Goal: Information Seeking & Learning: Find specific fact

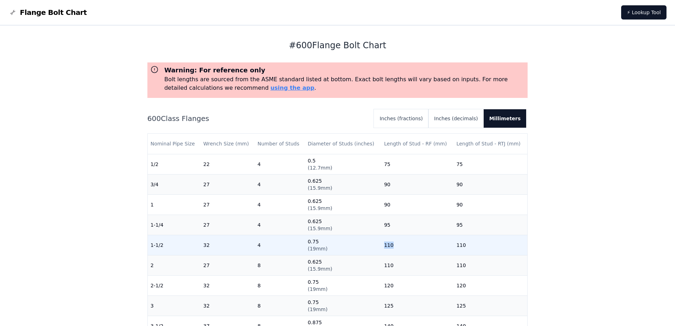
drag, startPoint x: 388, startPoint y: 246, endPoint x: 379, endPoint y: 243, distance: 9.6
click at [381, 243] on td "110" at bounding box center [417, 245] width 72 height 20
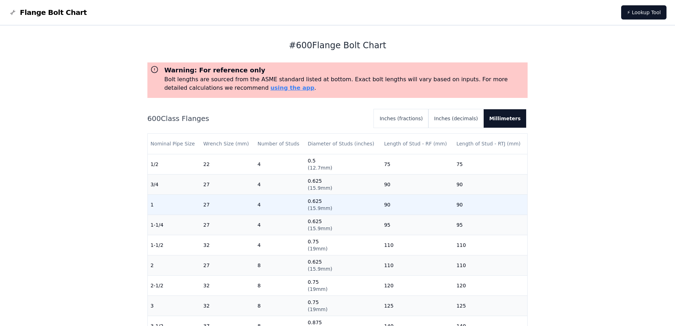
click at [457, 200] on td "90" at bounding box center [491, 204] width 74 height 20
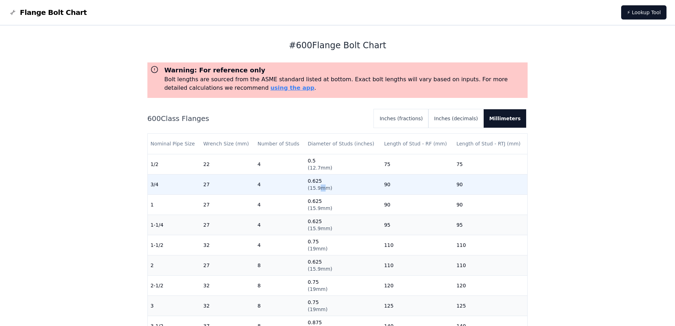
click at [319, 187] on span "( 15.9mm )" at bounding box center [320, 188] width 24 height 6
click at [317, 187] on span "( 15.9mm )" at bounding box center [320, 188] width 24 height 6
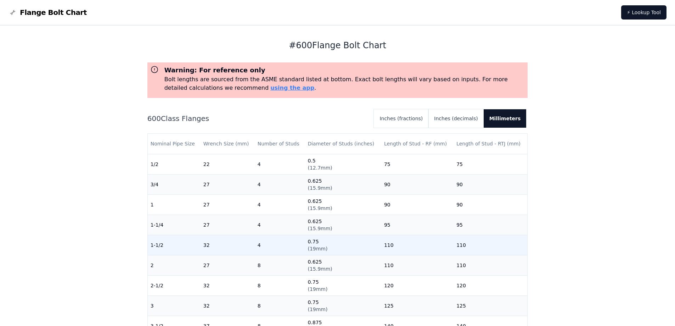
click at [313, 248] on span "( 19mm )" at bounding box center [318, 249] width 20 height 6
click at [315, 248] on span "( 19mm )" at bounding box center [318, 249] width 20 height 6
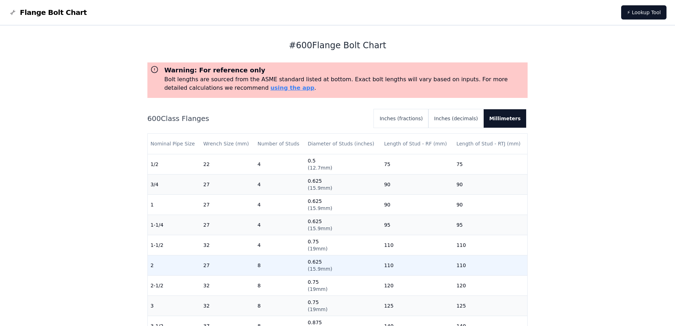
click at [306, 265] on td "0.625 ( 15.9mm )" at bounding box center [343, 265] width 76 height 20
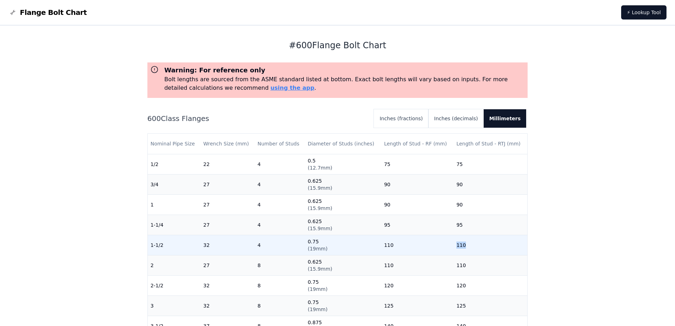
drag, startPoint x: 460, startPoint y: 246, endPoint x: 450, endPoint y: 247, distance: 9.7
click at [454, 247] on td "110" at bounding box center [491, 245] width 74 height 20
drag, startPoint x: 460, startPoint y: 245, endPoint x: 450, endPoint y: 245, distance: 9.2
click at [454, 245] on td "140" at bounding box center [491, 245] width 74 height 20
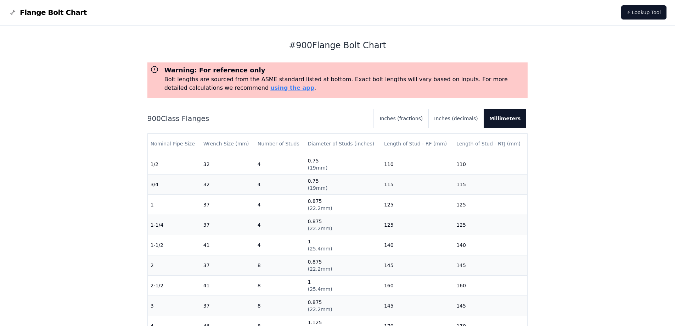
click at [182, 38] on div "# 900 Flange Bolt Chart Warning: For reference only Bolt lengths are sourced fr…" at bounding box center [337, 199] width 381 height 346
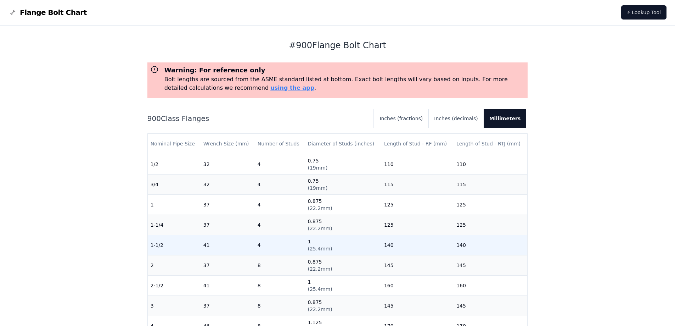
click at [461, 247] on td "140" at bounding box center [491, 245] width 74 height 20
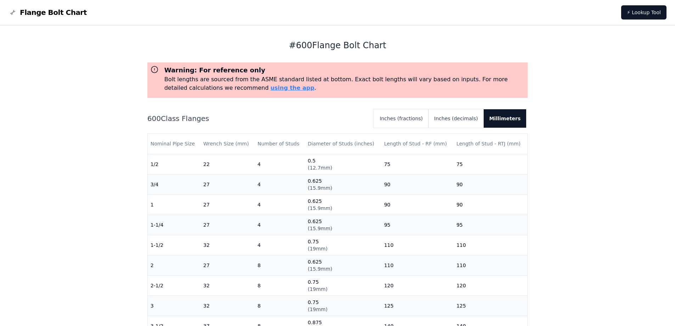
click at [108, 68] on div "# 600 Flange Bolt Chart Warning: For reference only Bolt lengths are sourced fr…" at bounding box center [337, 285] width 675 height 519
click at [99, 177] on div "# 600 Flange Bolt Chart Warning: For reference only Bolt lengths are sourced fr…" at bounding box center [337, 285] width 675 height 519
